Goal: Find specific page/section: Find specific page/section

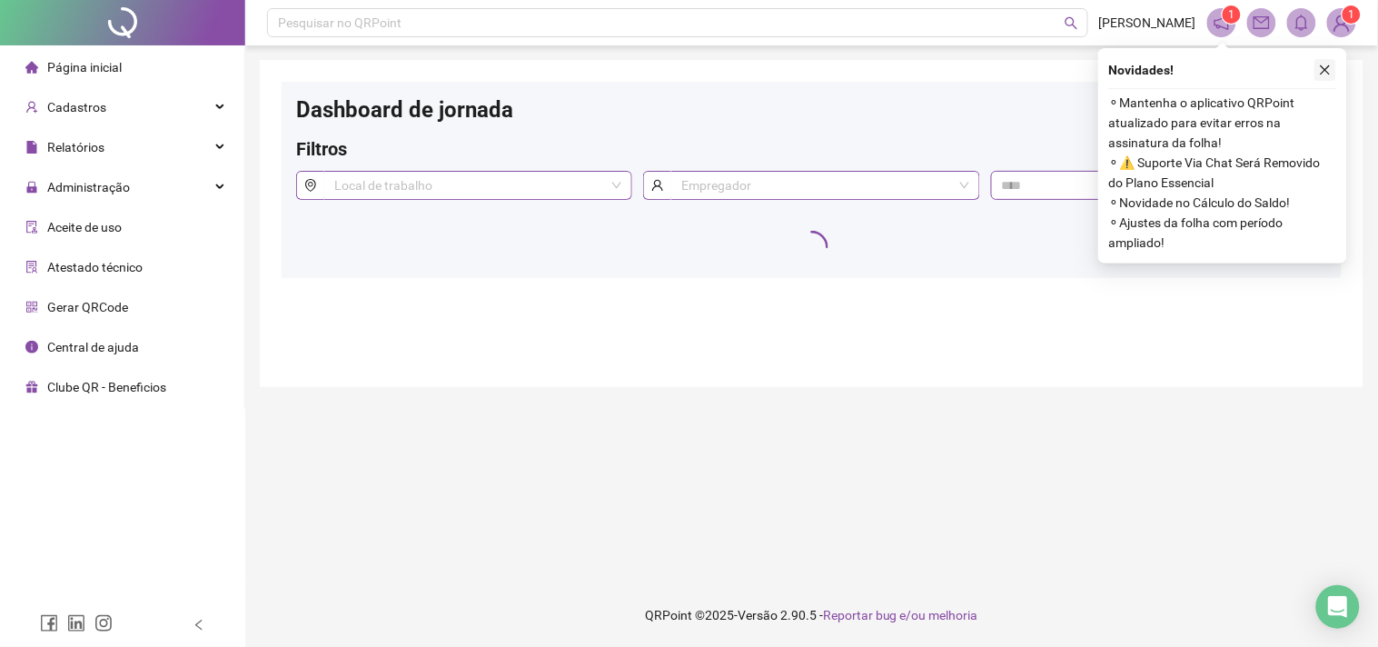
click at [1327, 65] on icon "close" at bounding box center [1325, 70] width 13 height 13
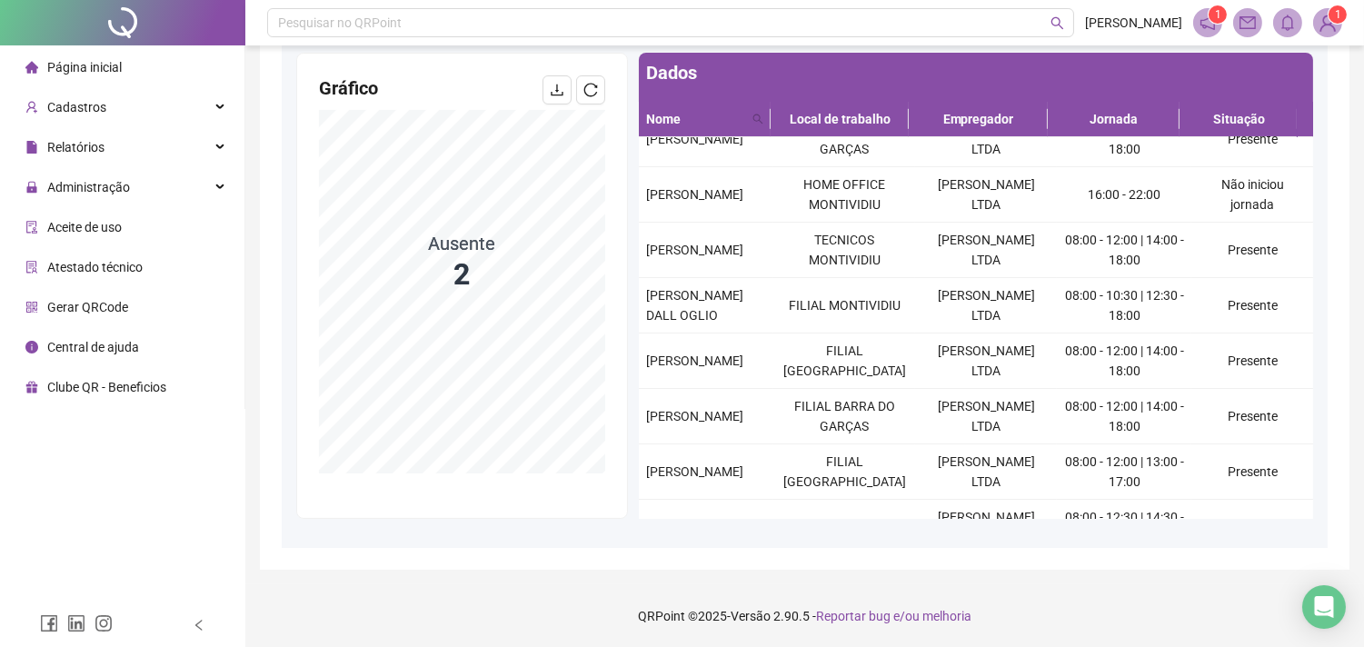
scroll to position [147, 0]
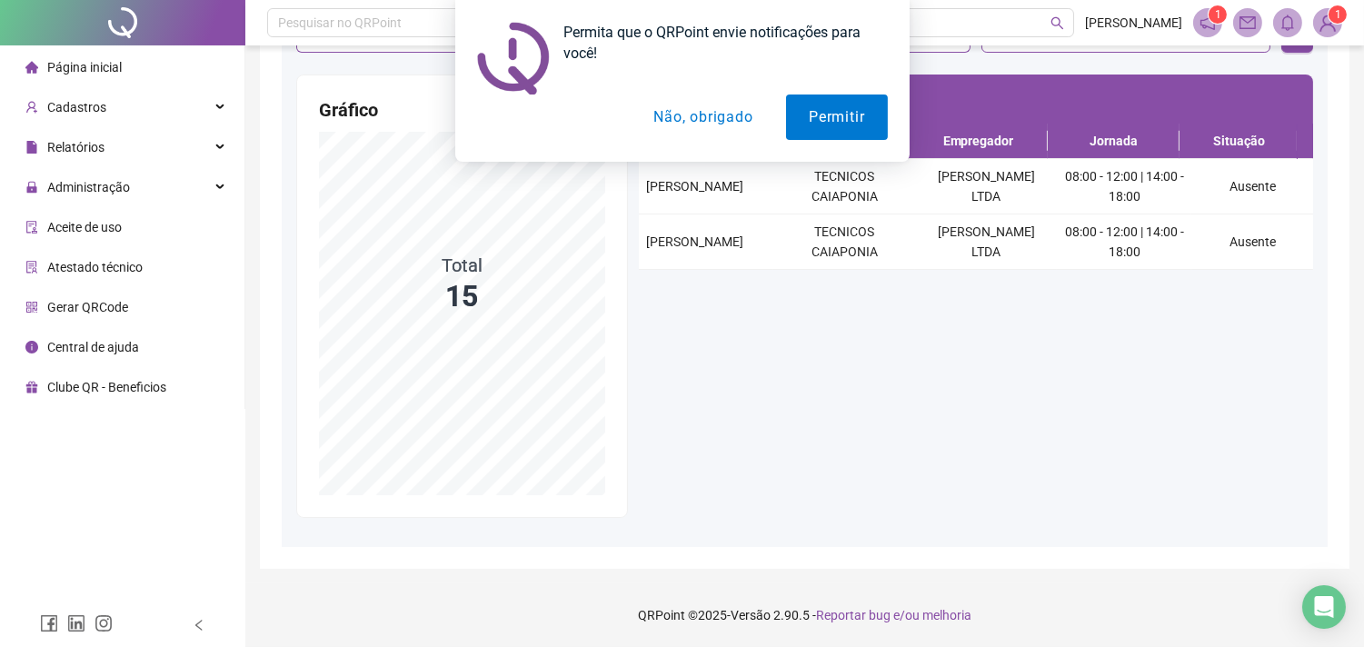
click at [679, 112] on button "Não, obrigado" at bounding box center [703, 116] width 144 height 45
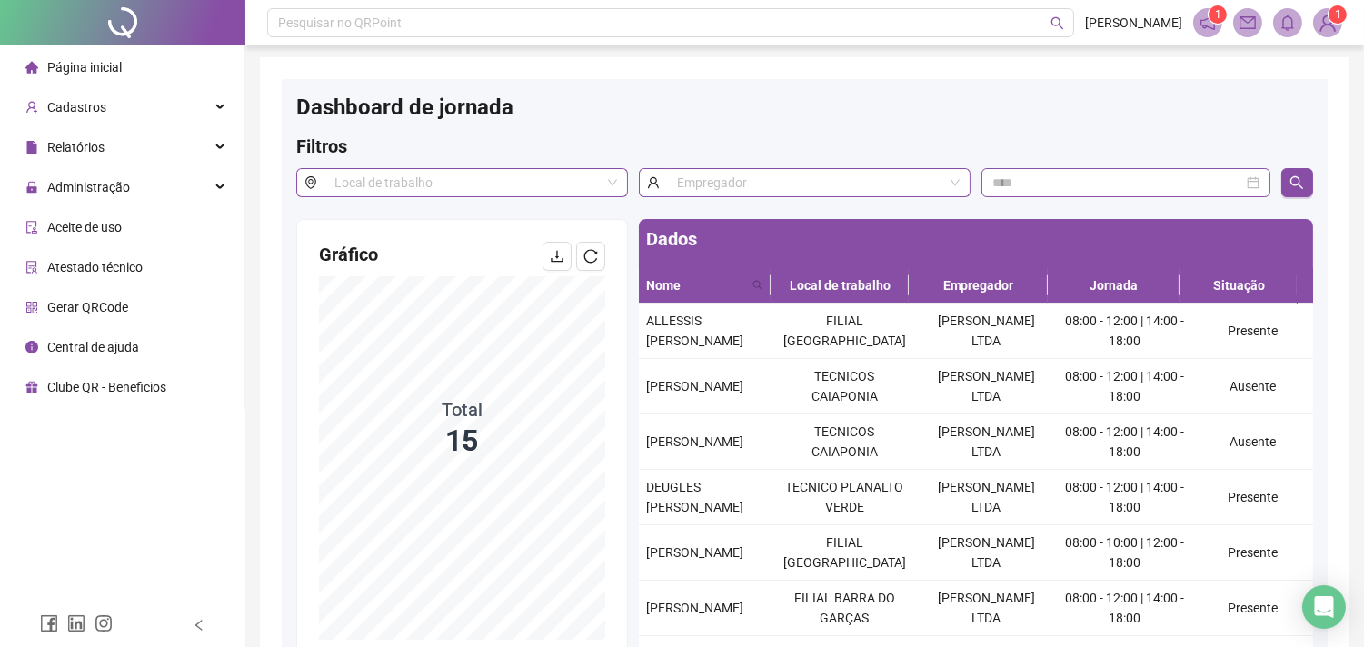
scroll to position [0, 0]
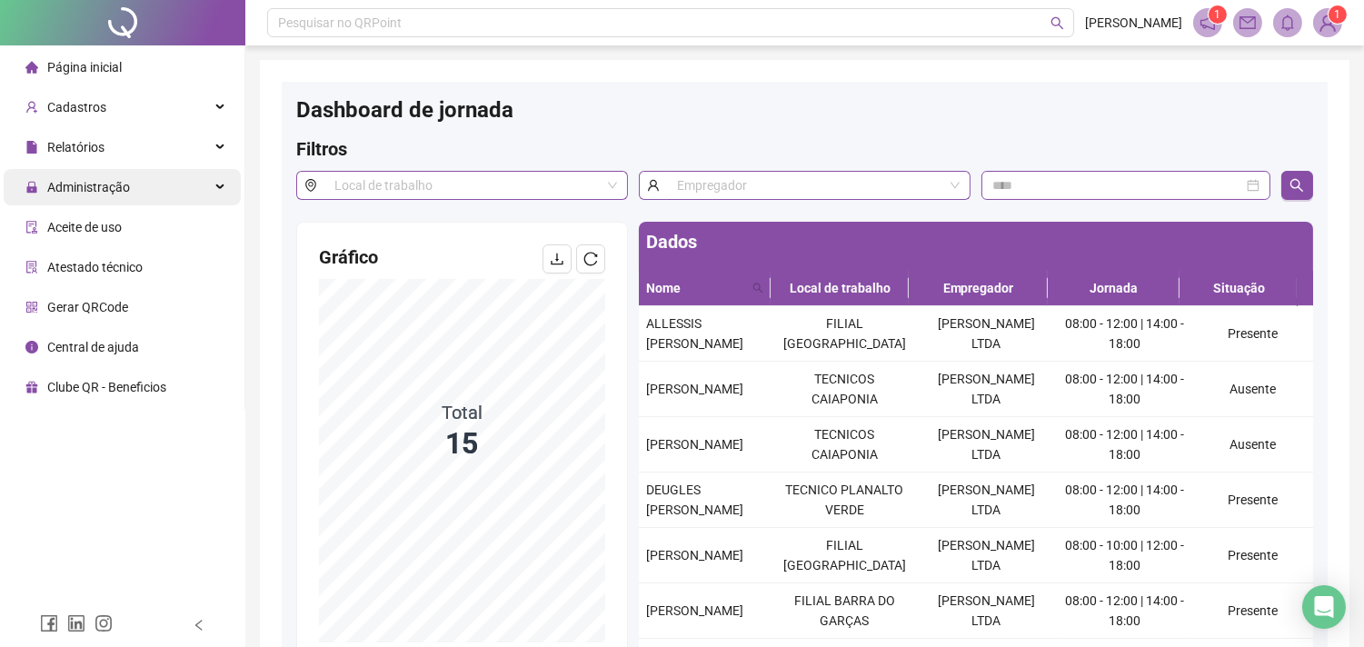
click at [118, 188] on span "Administração" at bounding box center [88, 187] width 83 height 15
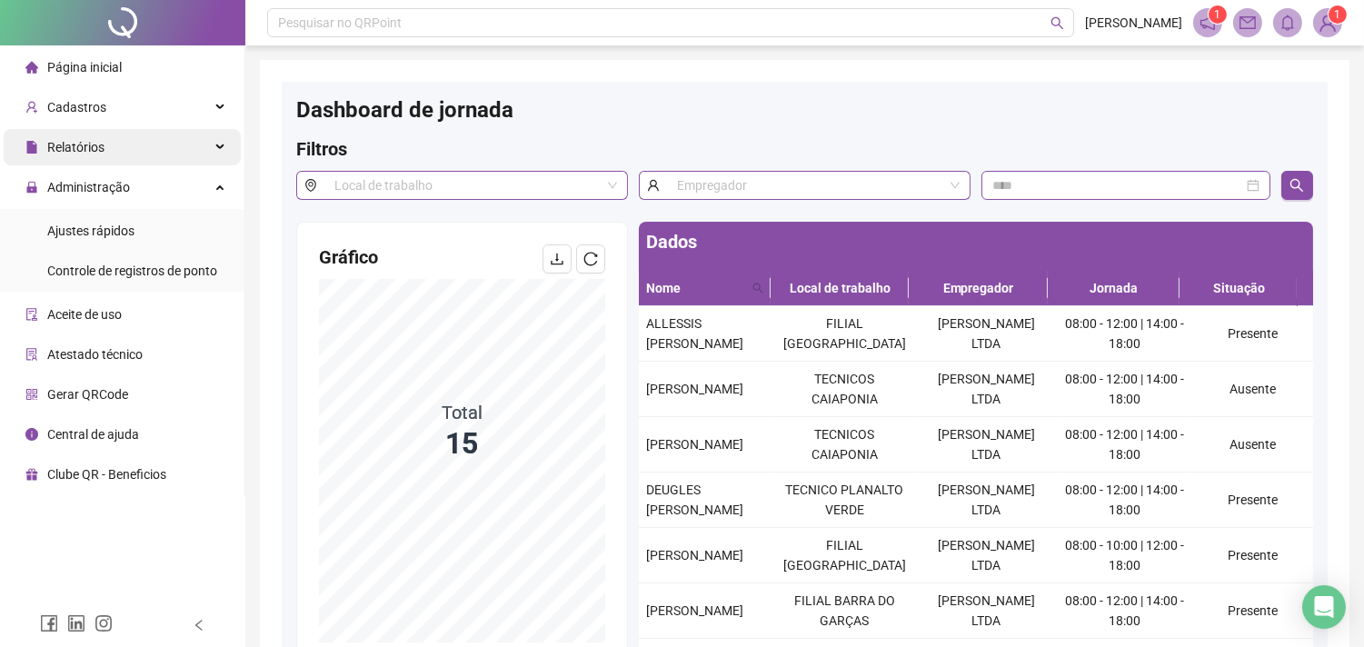
drag, startPoint x: 107, startPoint y: 264, endPoint x: 154, endPoint y: 140, distance: 133.1
click at [107, 264] on span "Controle de registros de ponto" at bounding box center [132, 270] width 170 height 15
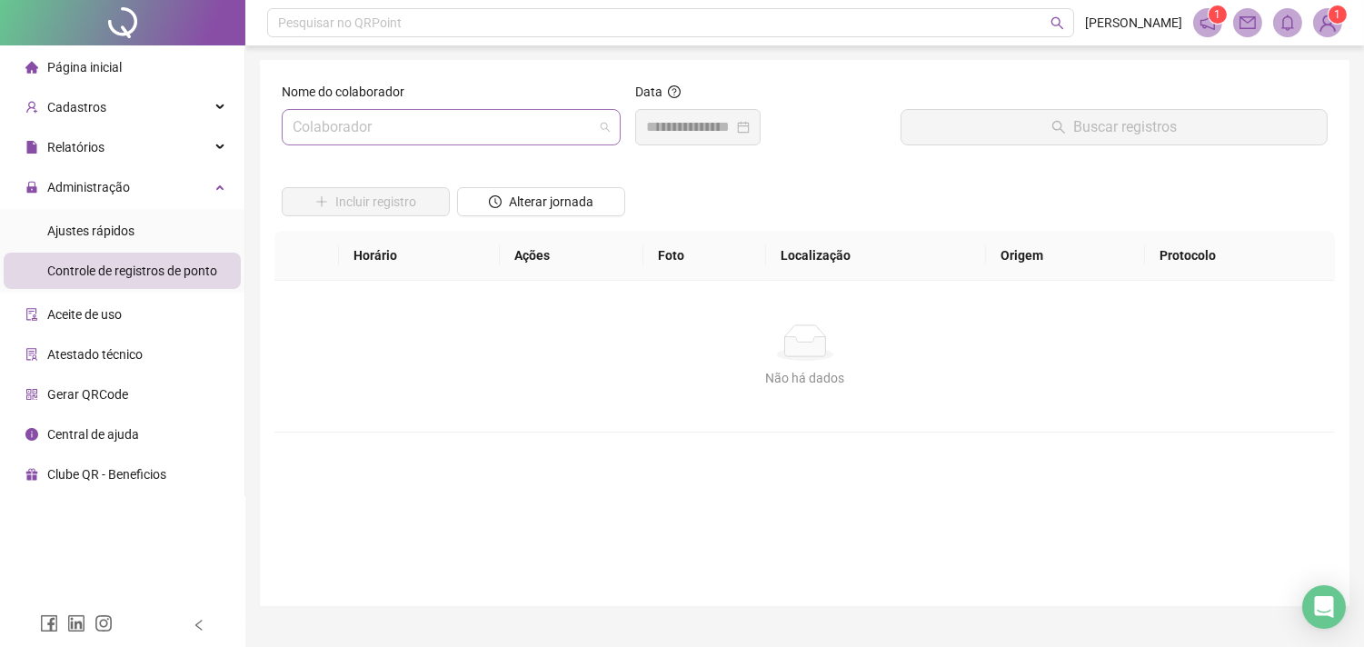
click at [601, 132] on span at bounding box center [451, 127] width 317 height 35
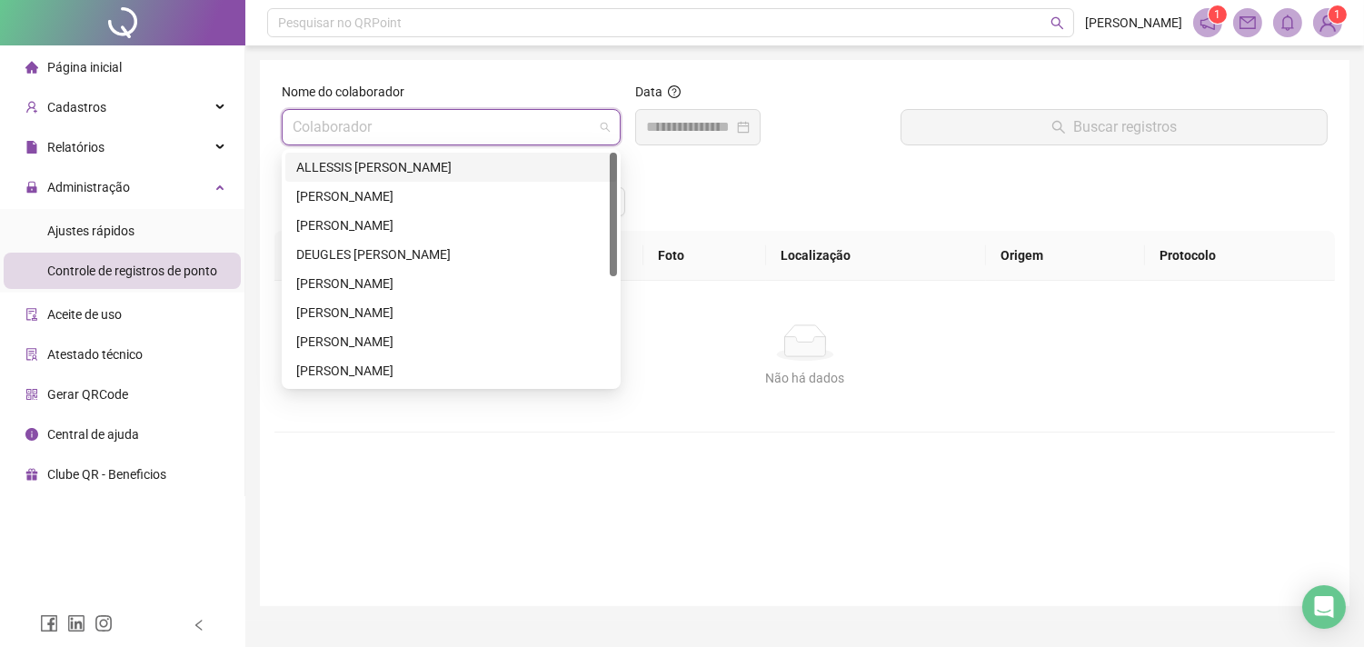
type input "*"
click at [451, 164] on div "ALLESSIS [PERSON_NAME]" at bounding box center [451, 167] width 310 height 20
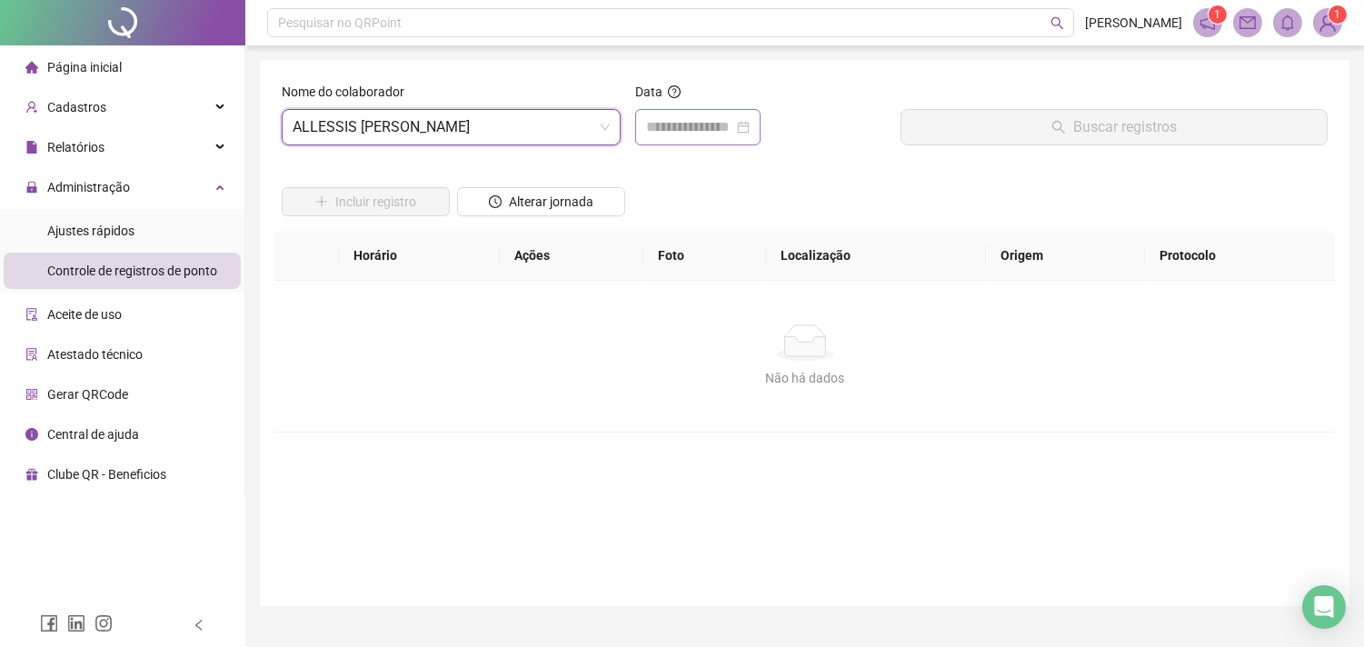
click at [750, 131] on div at bounding box center [698, 127] width 104 height 22
